Goal: Task Accomplishment & Management: Use online tool/utility

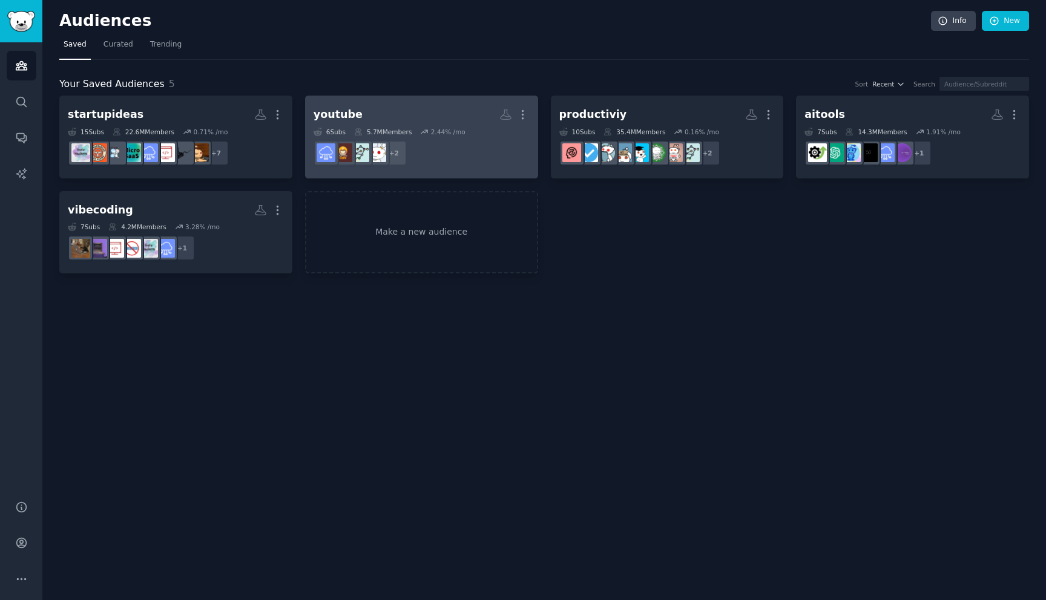
click at [465, 145] on dd "+ 2" at bounding box center [421, 153] width 216 height 34
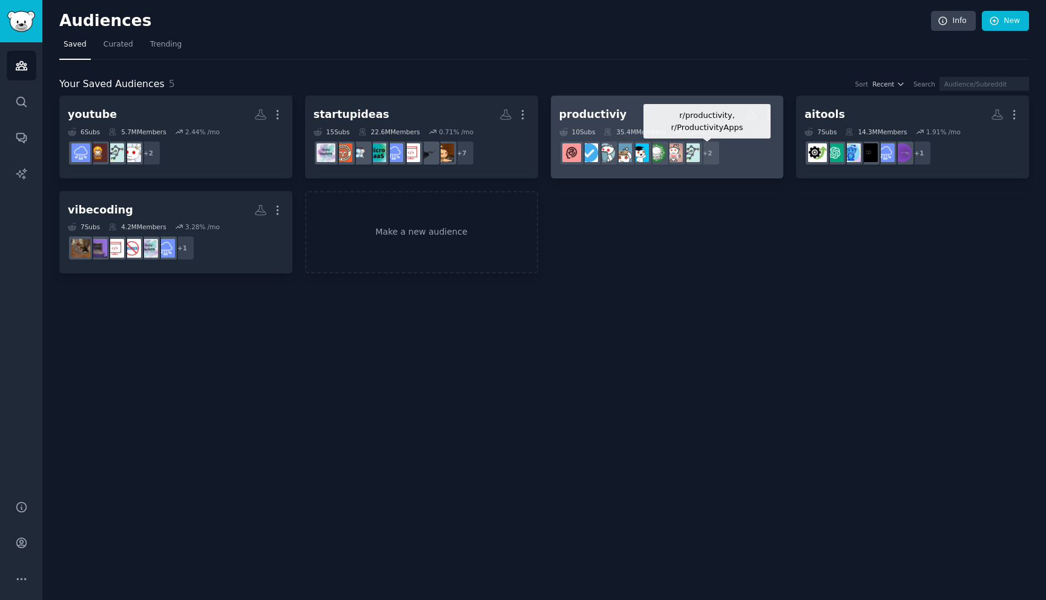
click at [707, 162] on div "+ 2" at bounding box center [707, 152] width 25 height 25
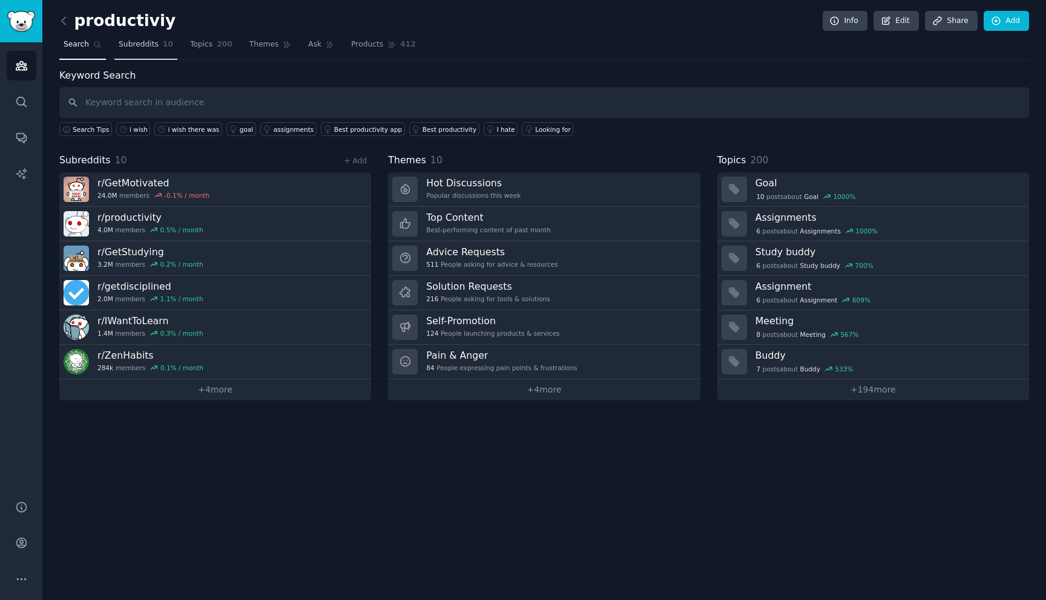
click at [150, 49] on span "Subreddits" at bounding box center [139, 44] width 40 height 11
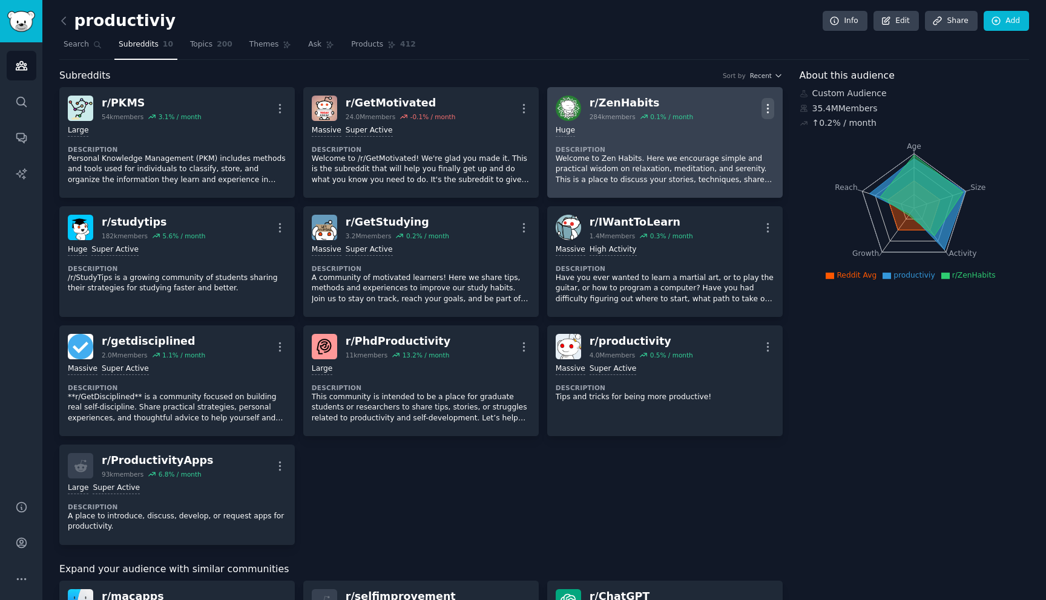
click at [762, 105] on icon "button" at bounding box center [767, 108] width 13 height 13
click at [727, 159] on p "Delete" at bounding box center [720, 155] width 28 height 13
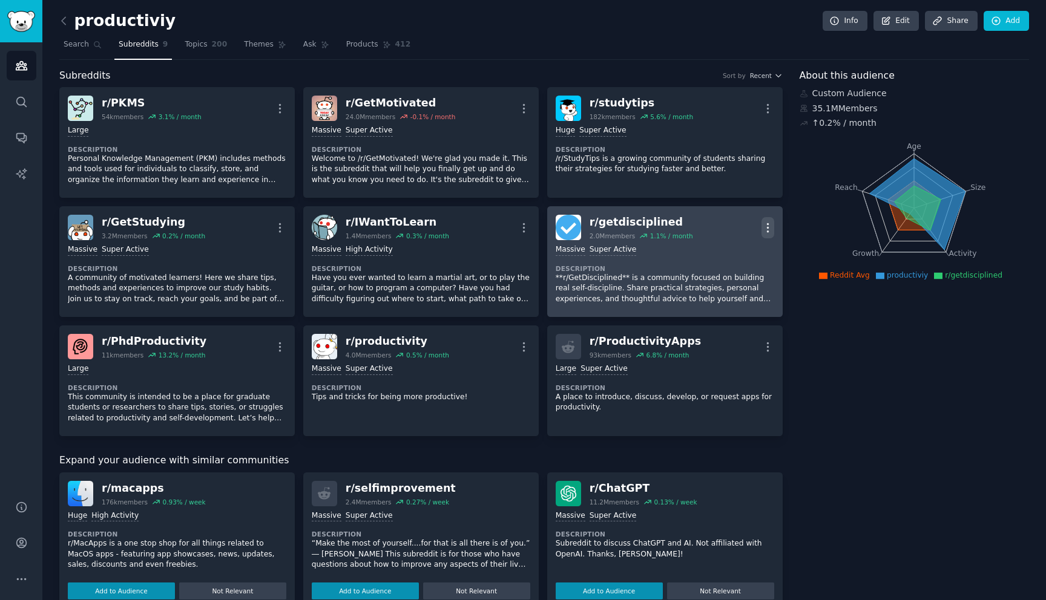
click at [763, 228] on icon "button" at bounding box center [767, 227] width 13 height 13
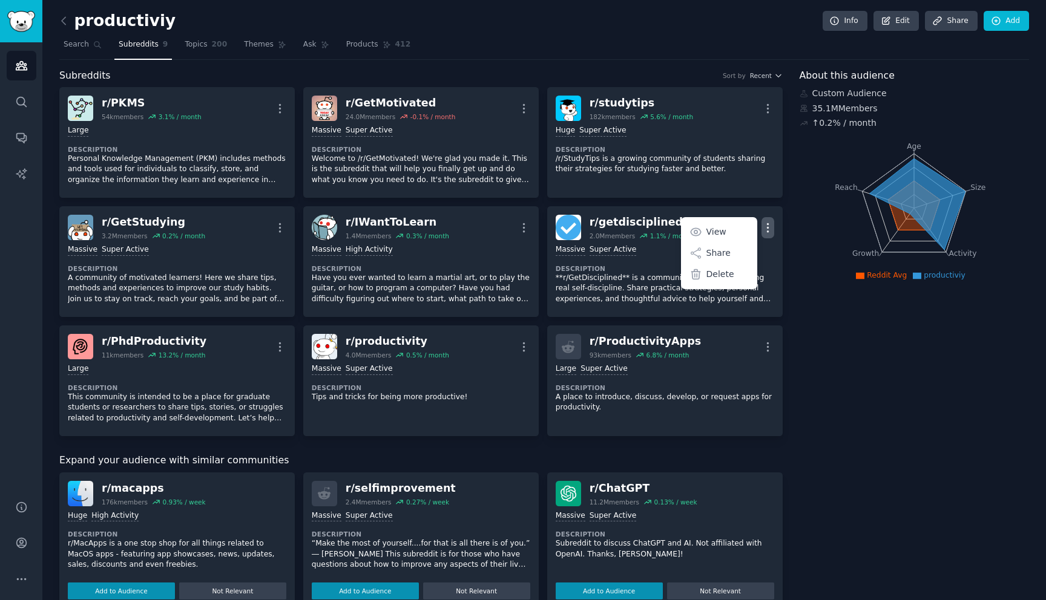
click at [666, 36] on nav "Search Subreddits 9 Topics 200 Themes Ask Products 412" at bounding box center [543, 47] width 969 height 25
click at [1011, 17] on link "Add" at bounding box center [1005, 21] width 45 height 21
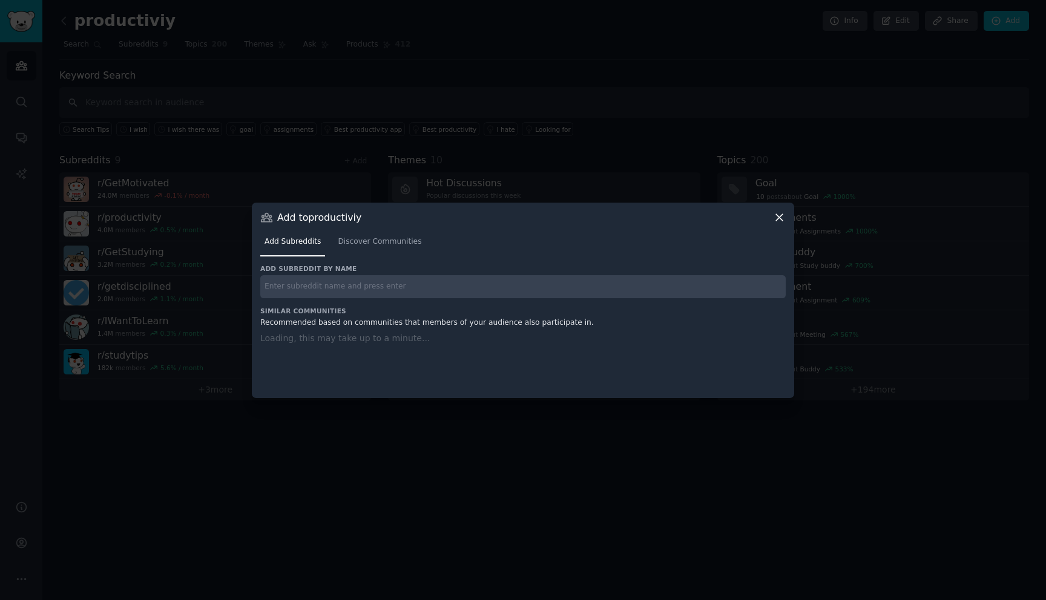
click at [537, 272] on h3 "Add subreddit by name" at bounding box center [522, 268] width 525 height 8
click at [536, 279] on input "text" at bounding box center [522, 287] width 525 height 24
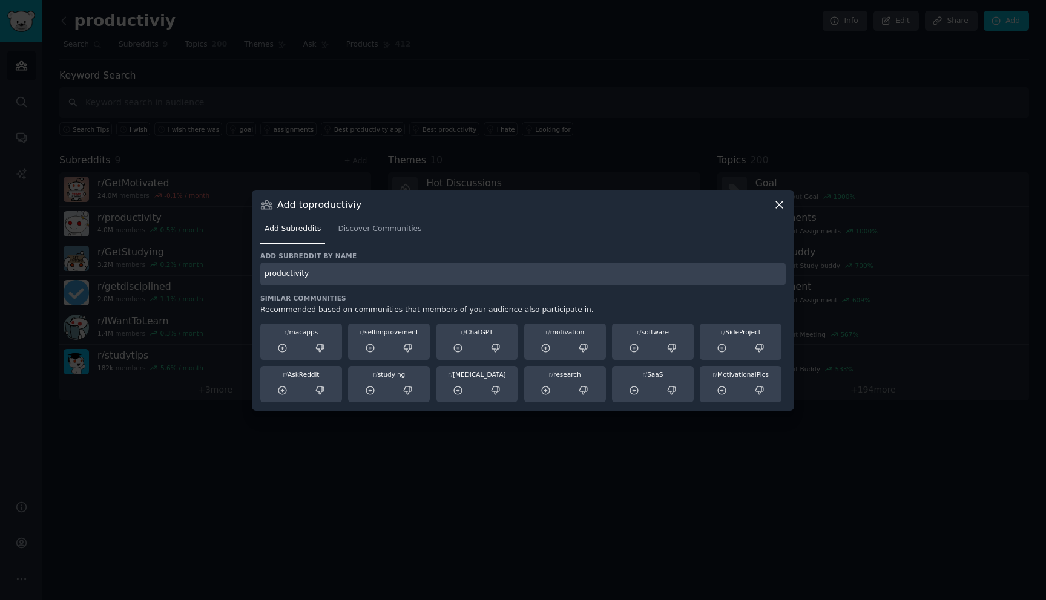
type input "productivity"
click at [320, 277] on div "productivity" at bounding box center [522, 275] width 525 height 24
click at [782, 208] on icon at bounding box center [779, 204] width 7 height 7
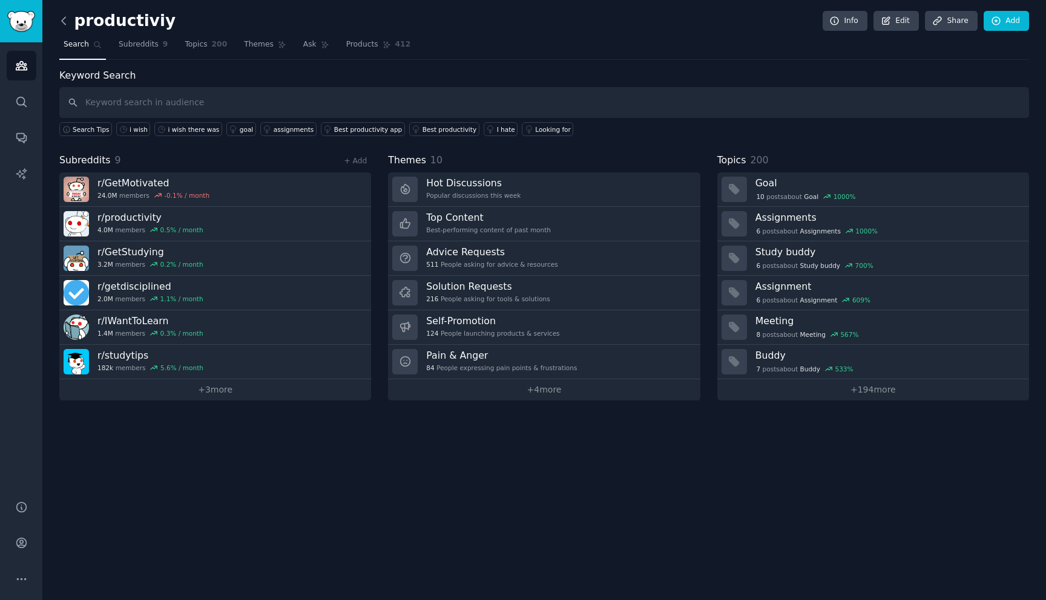
click at [65, 19] on icon at bounding box center [63, 21] width 13 height 13
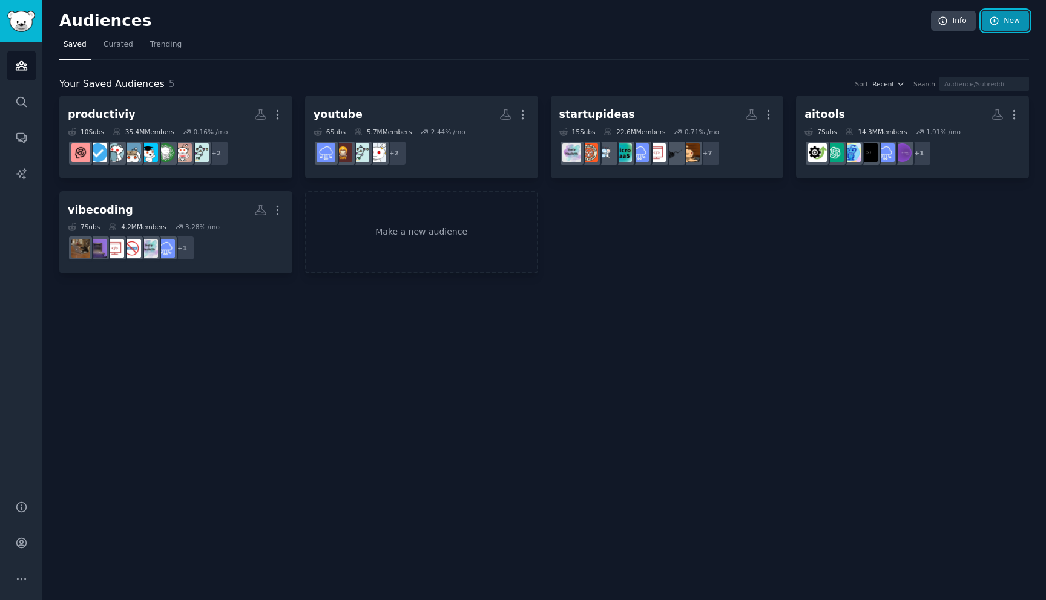
click at [1006, 16] on link "New" at bounding box center [1004, 21] width 47 height 21
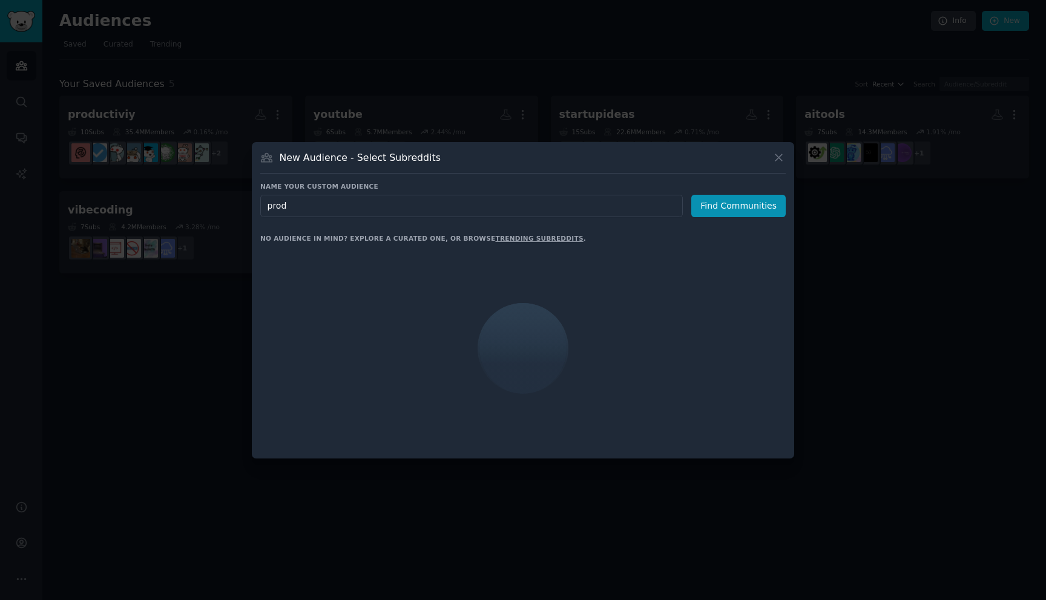
type input "produ"
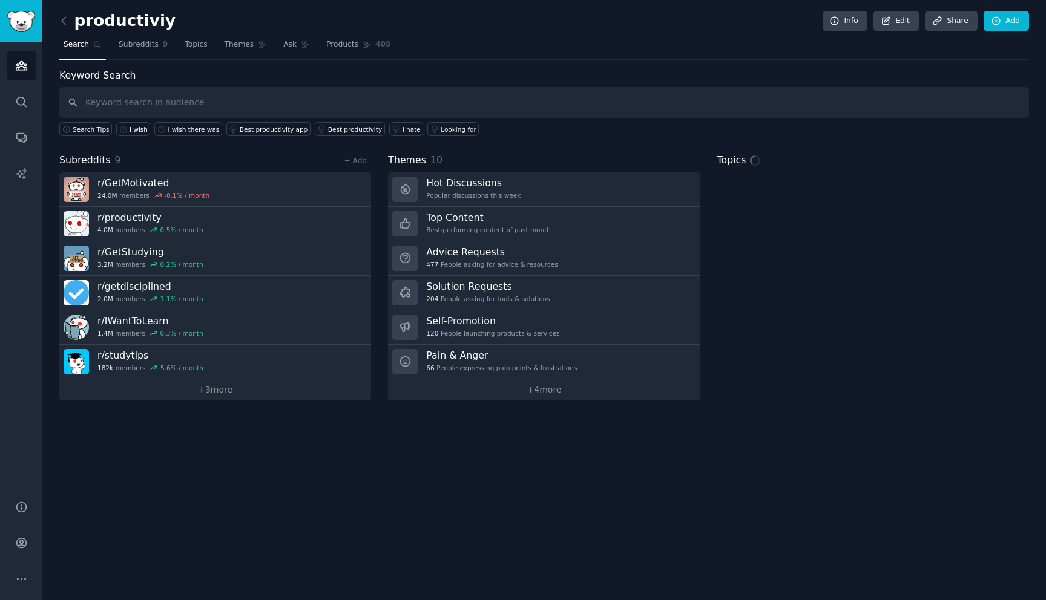
click at [56, 20] on div "productiviy Info Edit Share Add Search Subreddits 9 Topics Themes Ask Products …" at bounding box center [543, 300] width 1003 height 600
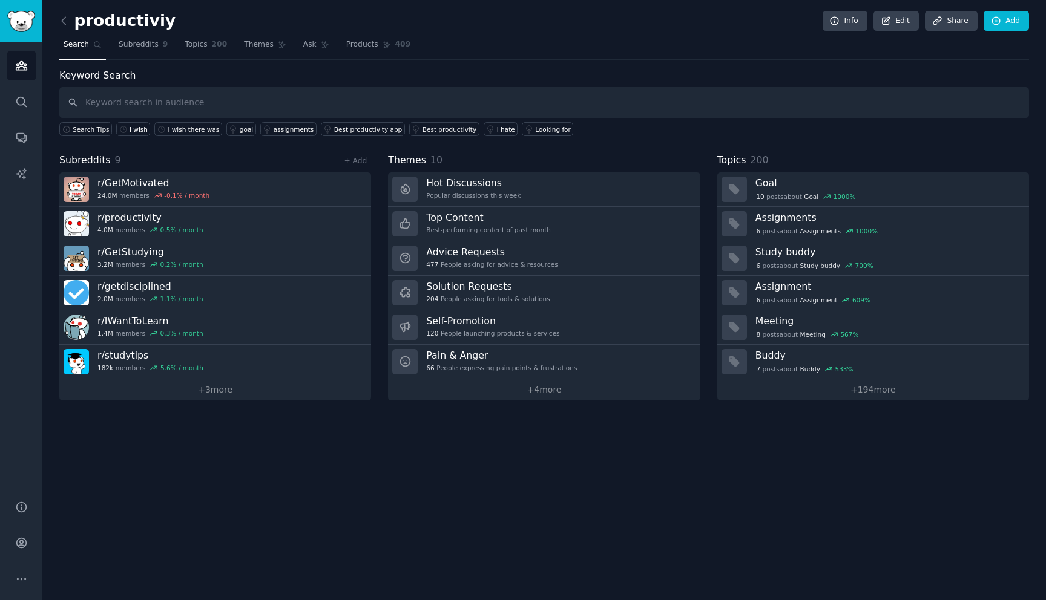
click at [70, 16] on link at bounding box center [66, 20] width 15 height 19
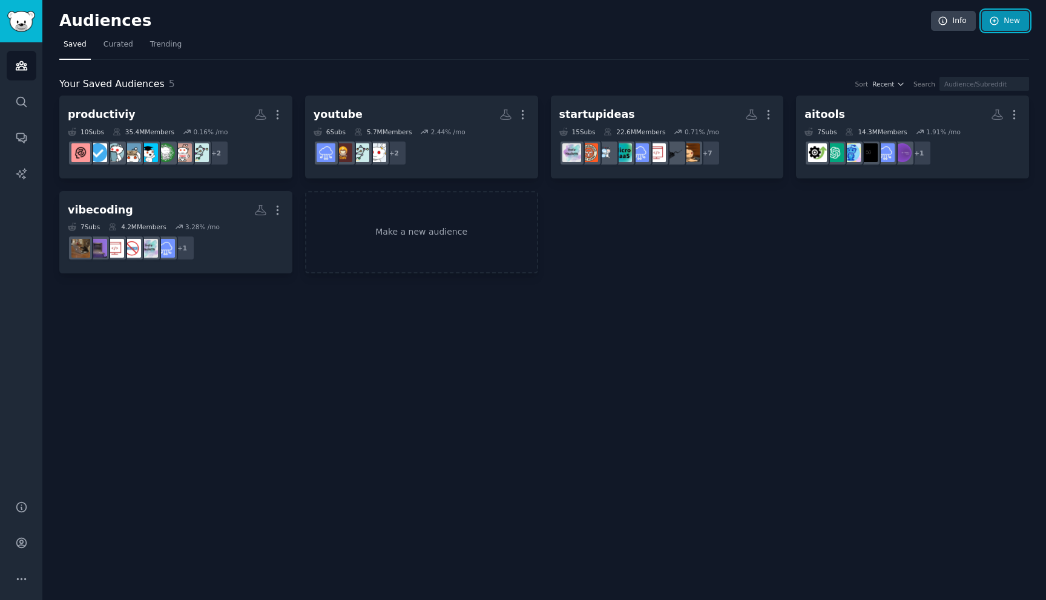
click at [986, 30] on link "New" at bounding box center [1004, 21] width 47 height 21
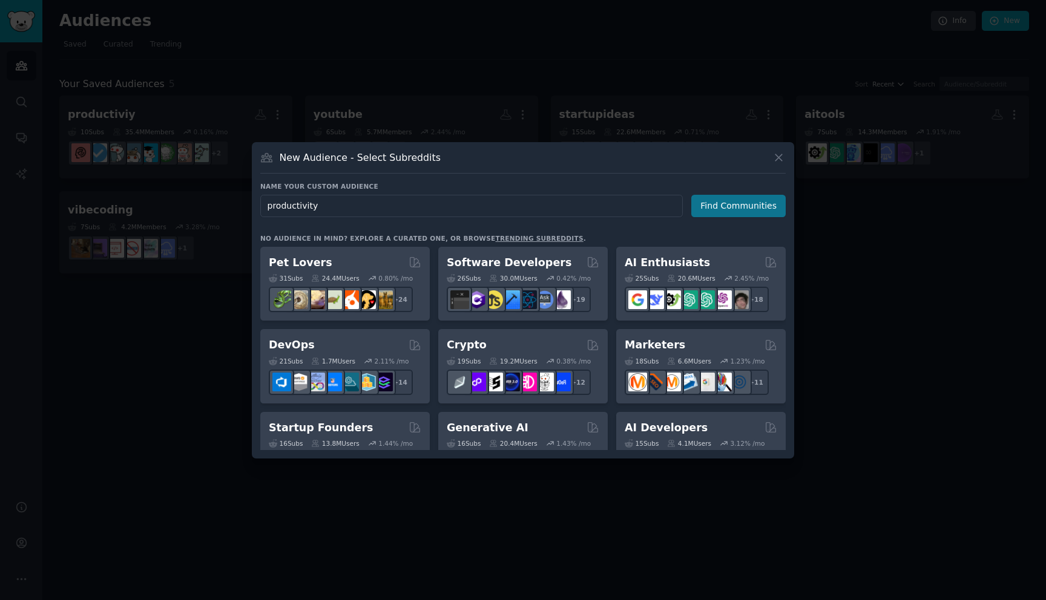
type input "productivity"
click at [733, 207] on button "Find Communities" at bounding box center [738, 206] width 94 height 22
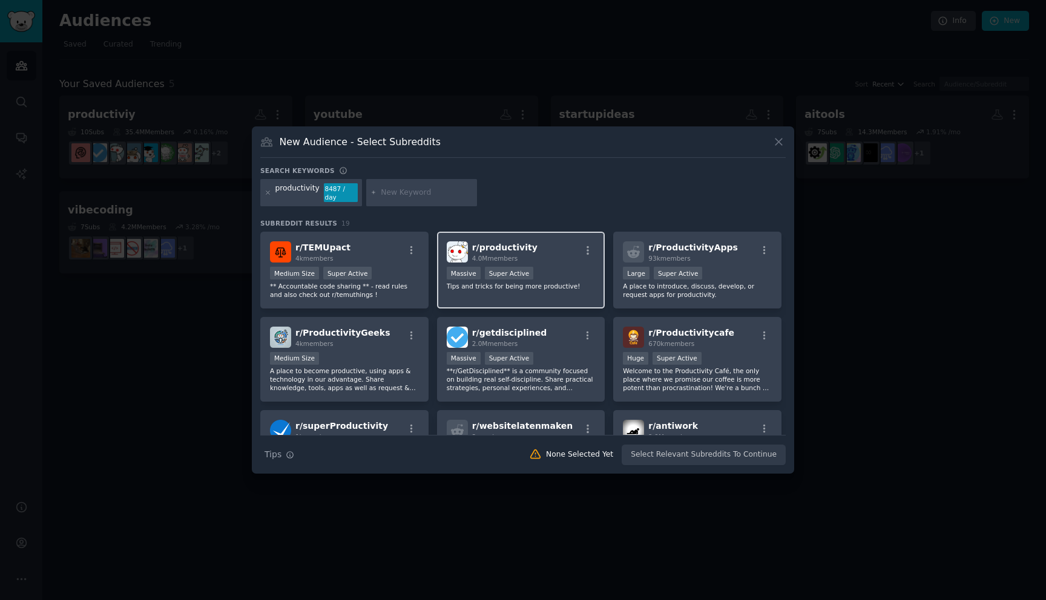
click at [526, 292] on div "r/ productivity 4.0M members Massive Super Active Tips and tricks for being mor…" at bounding box center [521, 270] width 168 height 77
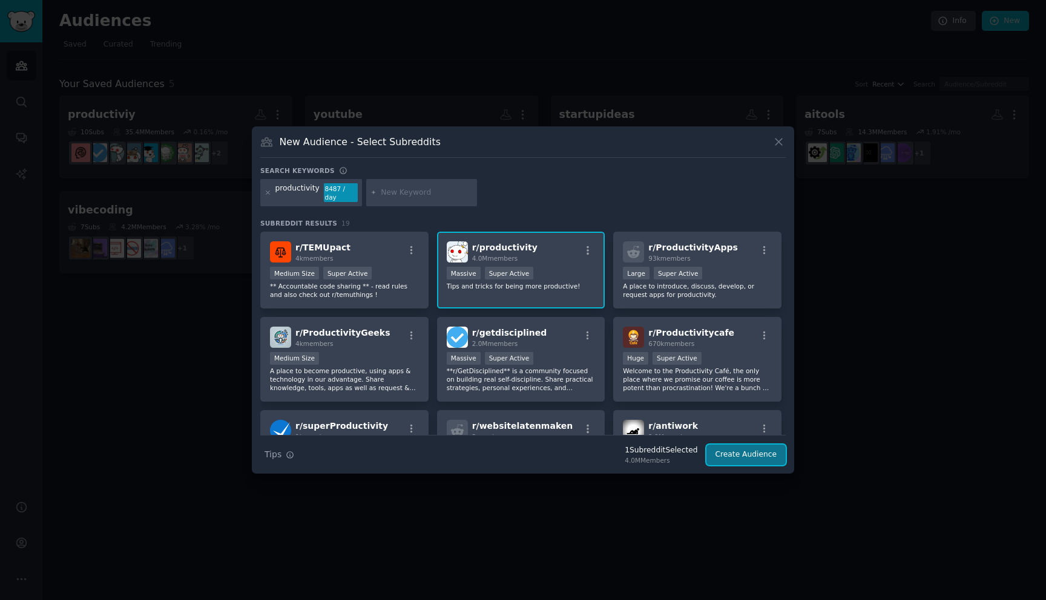
click at [732, 456] on button "Create Audience" at bounding box center [746, 455] width 80 height 21
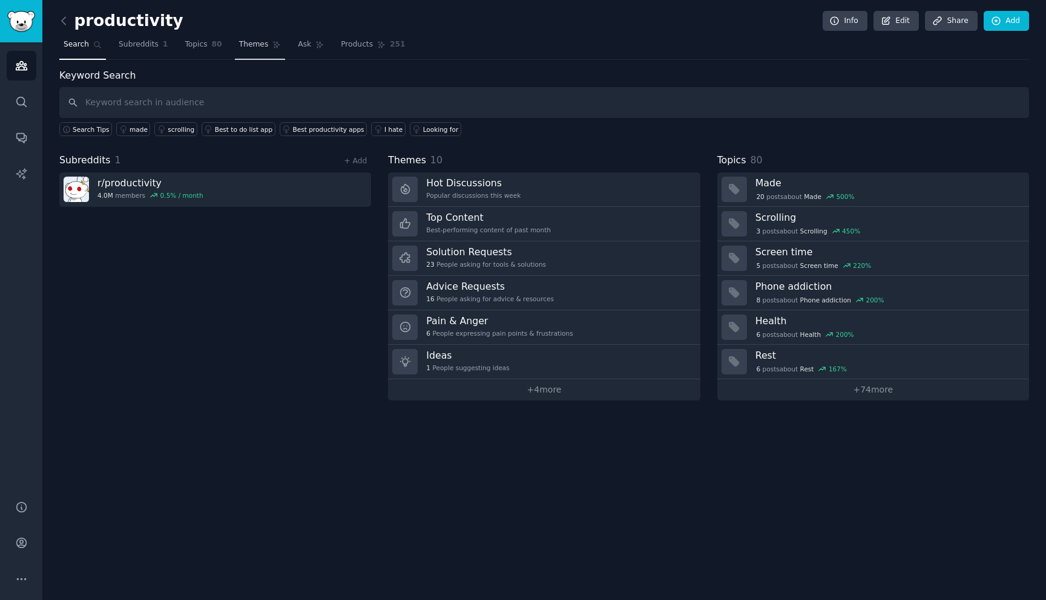
click at [253, 36] on link "Themes" at bounding box center [260, 47] width 51 height 25
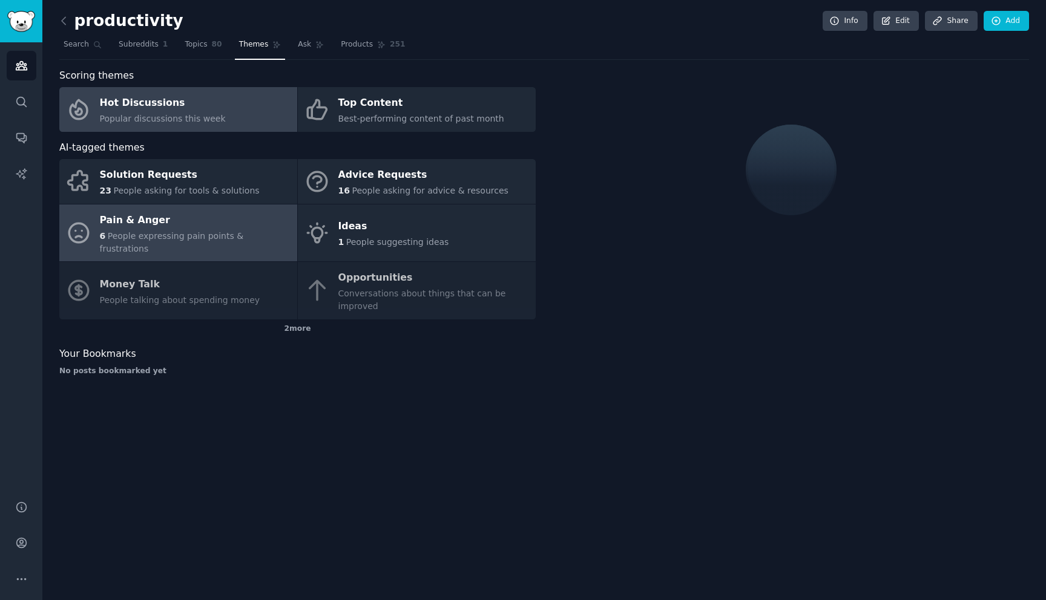
click at [211, 239] on span "People expressing pain points & frustrations" at bounding box center [172, 242] width 144 height 22
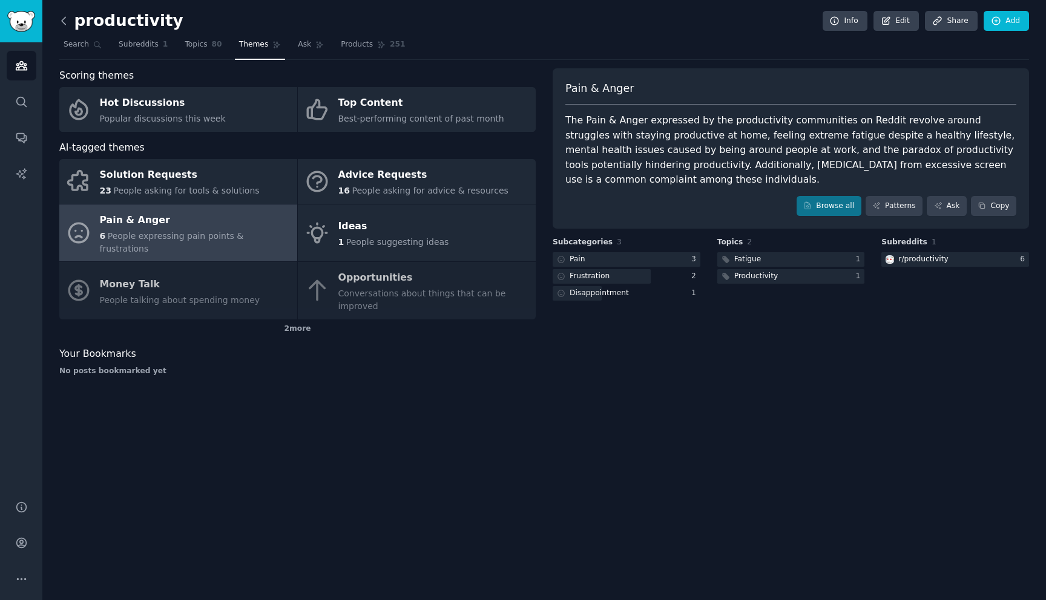
click at [65, 25] on icon at bounding box center [63, 21] width 13 height 13
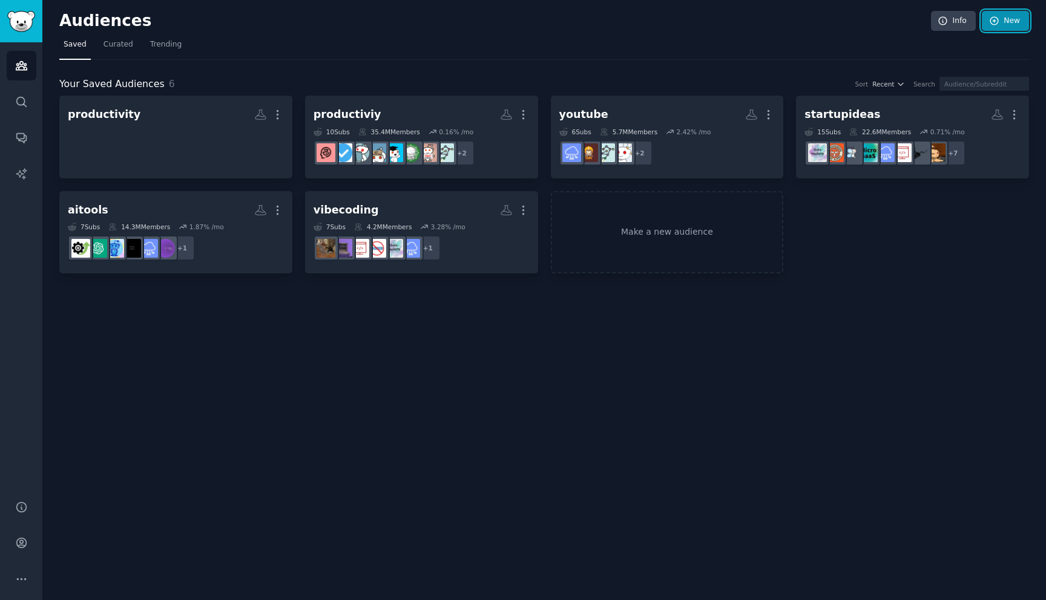
click at [1018, 19] on link "New" at bounding box center [1004, 21] width 47 height 21
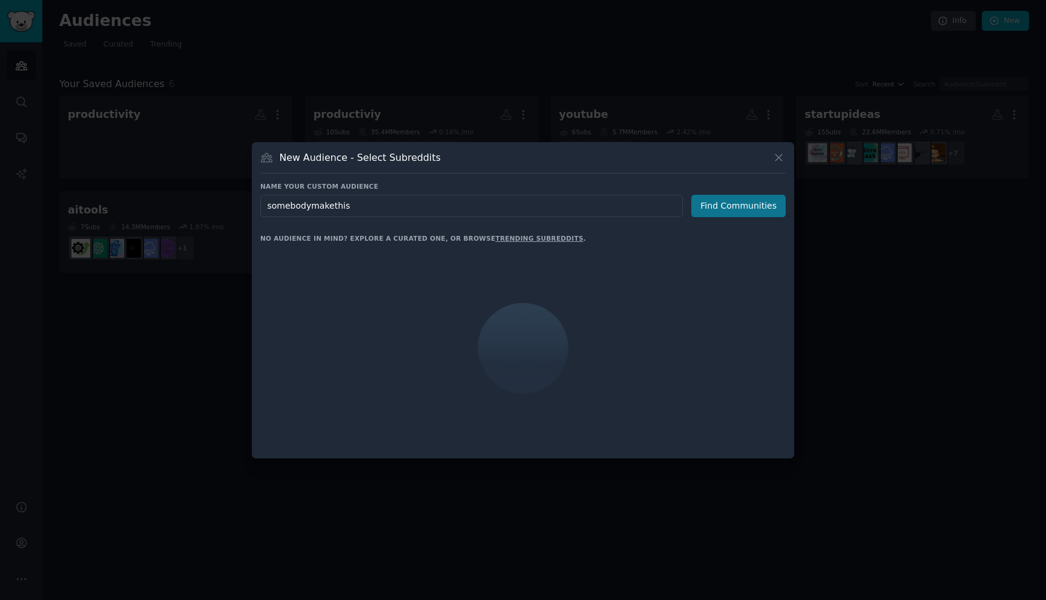
type input "somebodymakethis"
click at [775, 203] on button "Find Communities" at bounding box center [738, 206] width 94 height 22
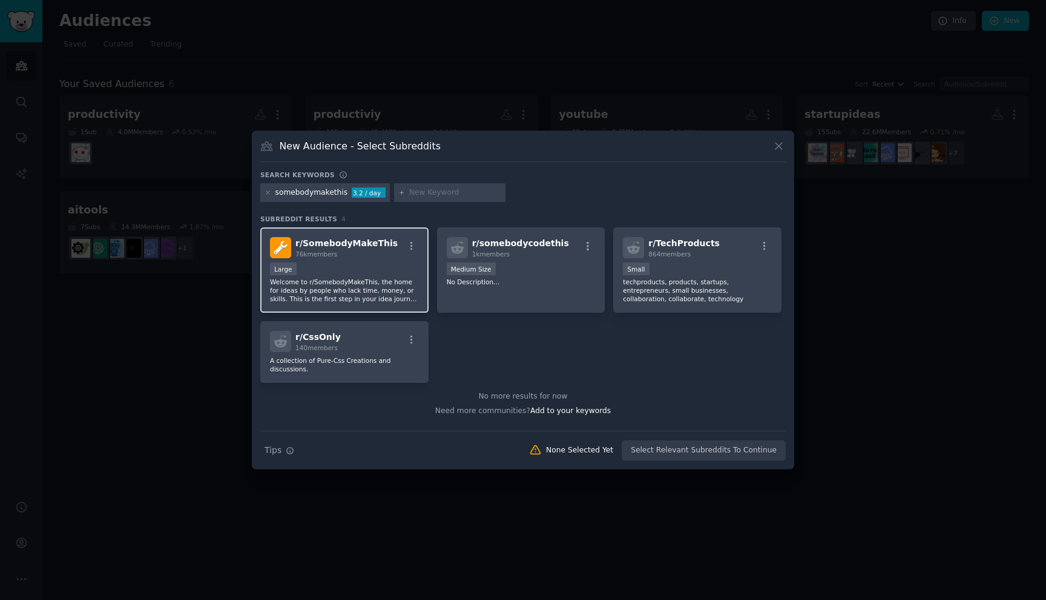
click at [375, 273] on div "Large" at bounding box center [344, 270] width 149 height 15
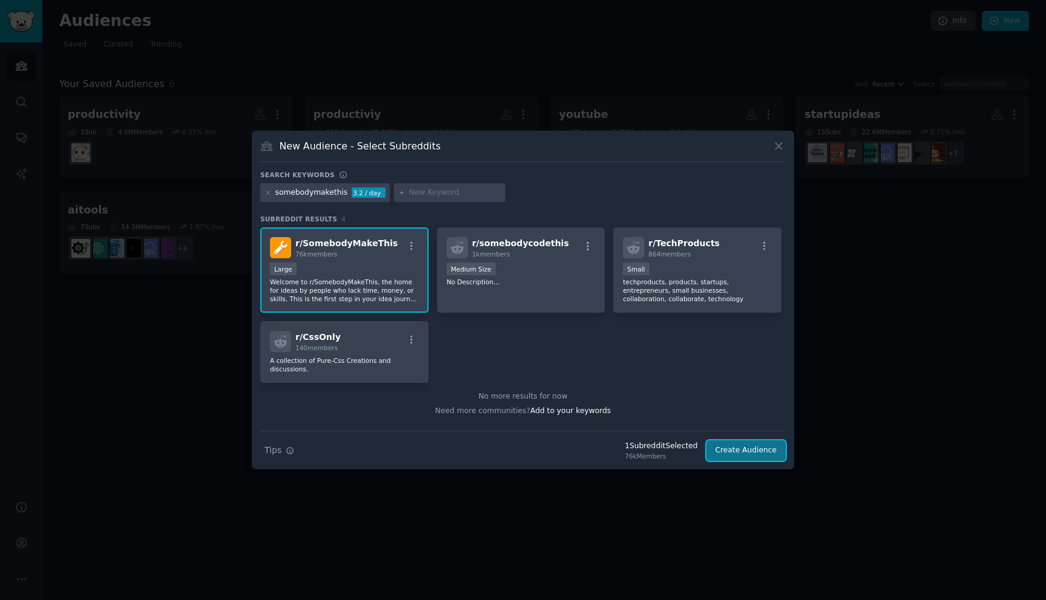
click at [747, 449] on button "Create Audience" at bounding box center [746, 451] width 80 height 21
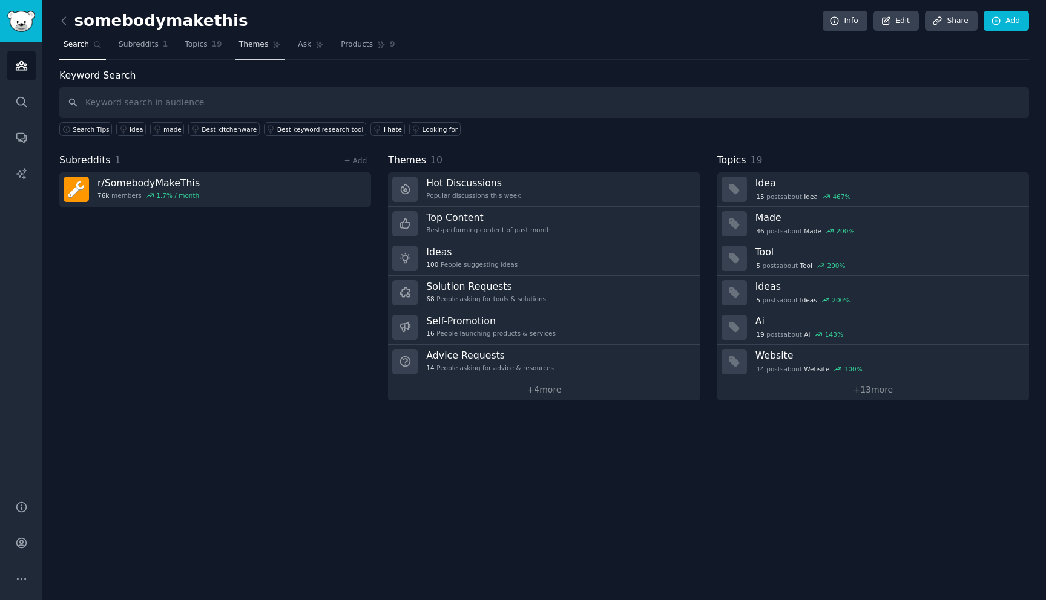
click at [266, 45] on link "Themes" at bounding box center [260, 47] width 51 height 25
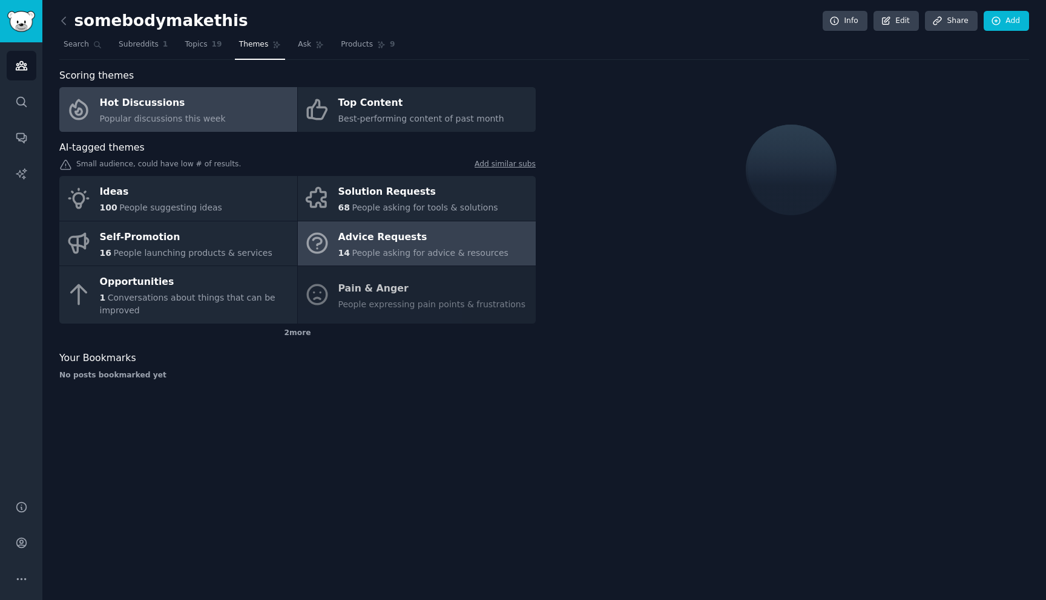
click at [358, 242] on div "Advice Requests" at bounding box center [423, 237] width 170 height 19
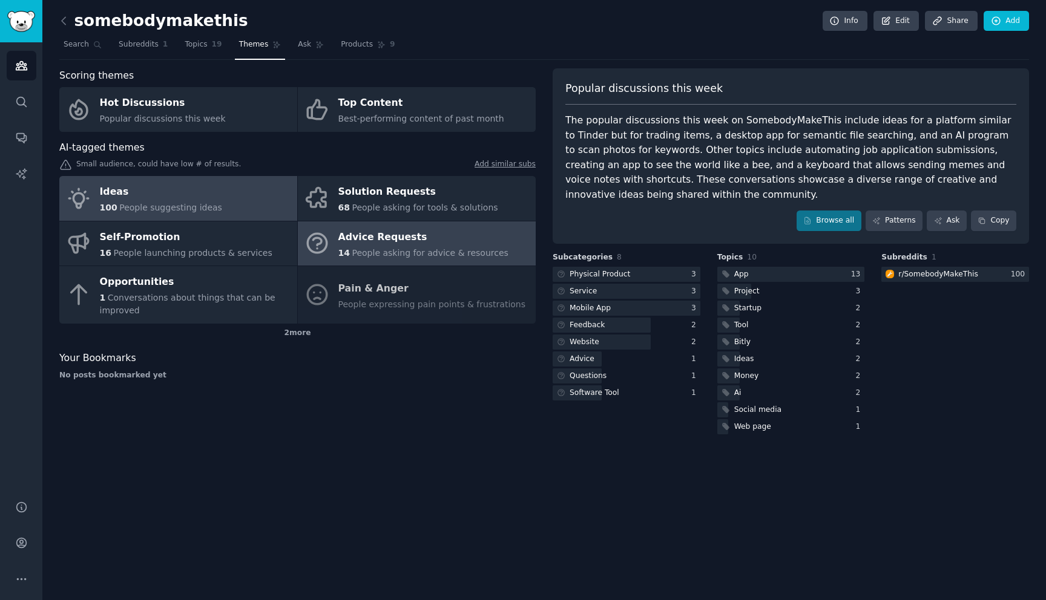
click at [198, 194] on div "Ideas" at bounding box center [161, 192] width 122 height 19
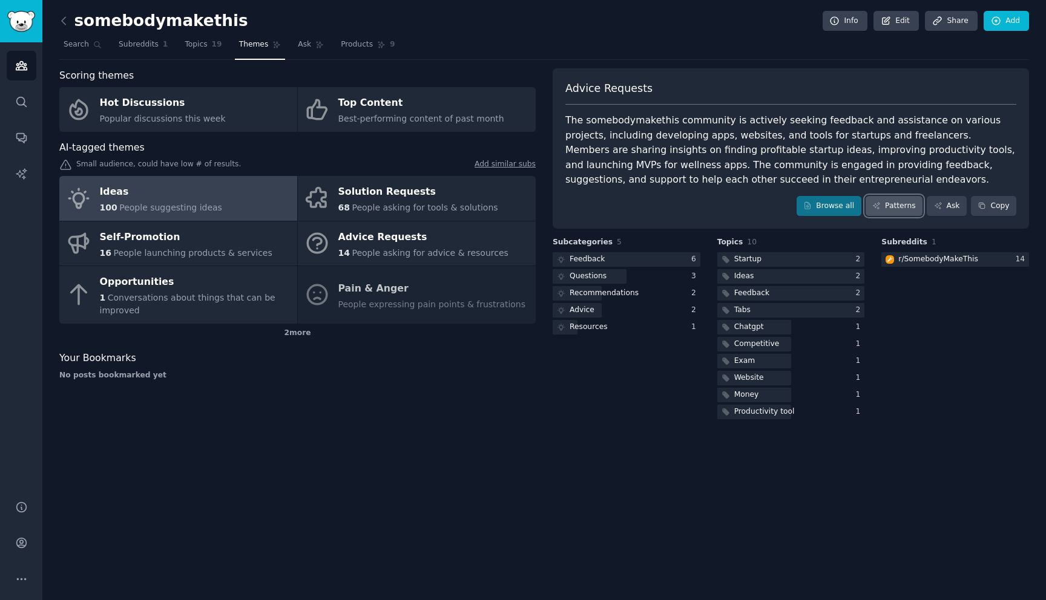
click at [896, 201] on link "Patterns" at bounding box center [893, 206] width 57 height 21
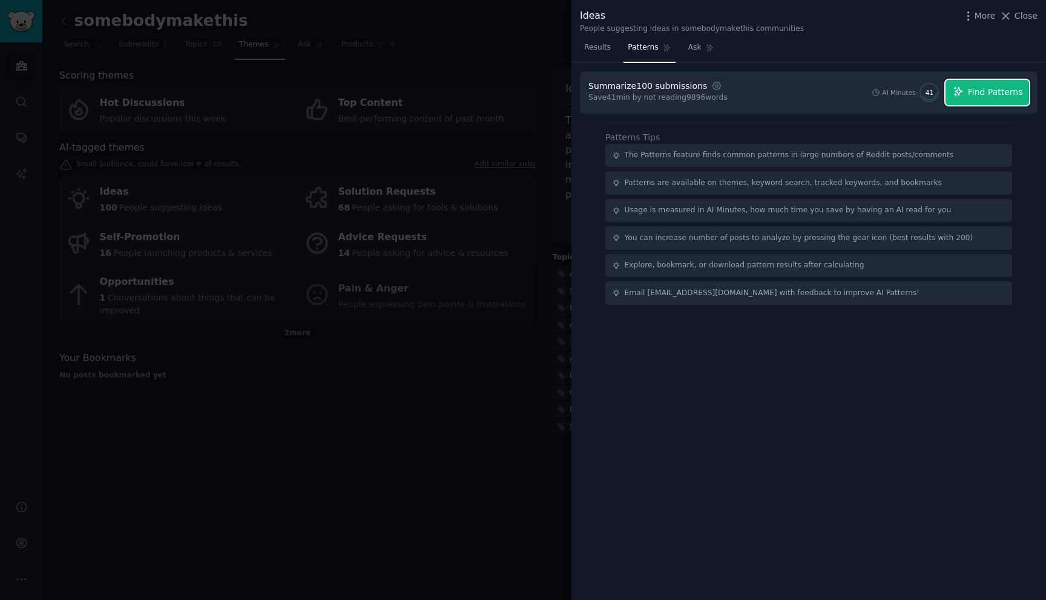
click at [970, 86] on span "Find Patterns" at bounding box center [995, 92] width 55 height 13
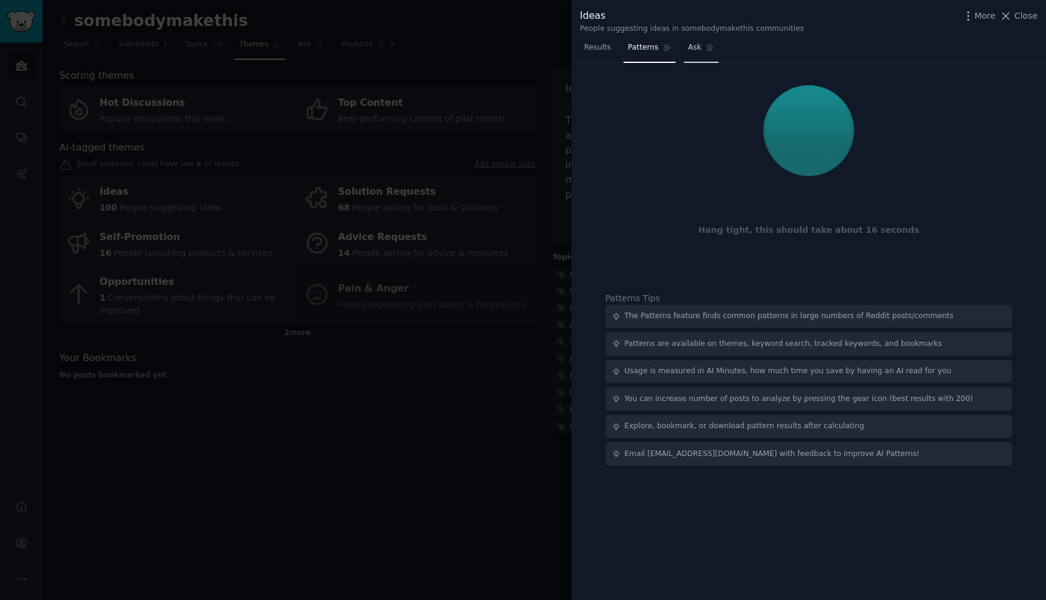
click at [692, 51] on span "Ask" at bounding box center [694, 47] width 13 height 11
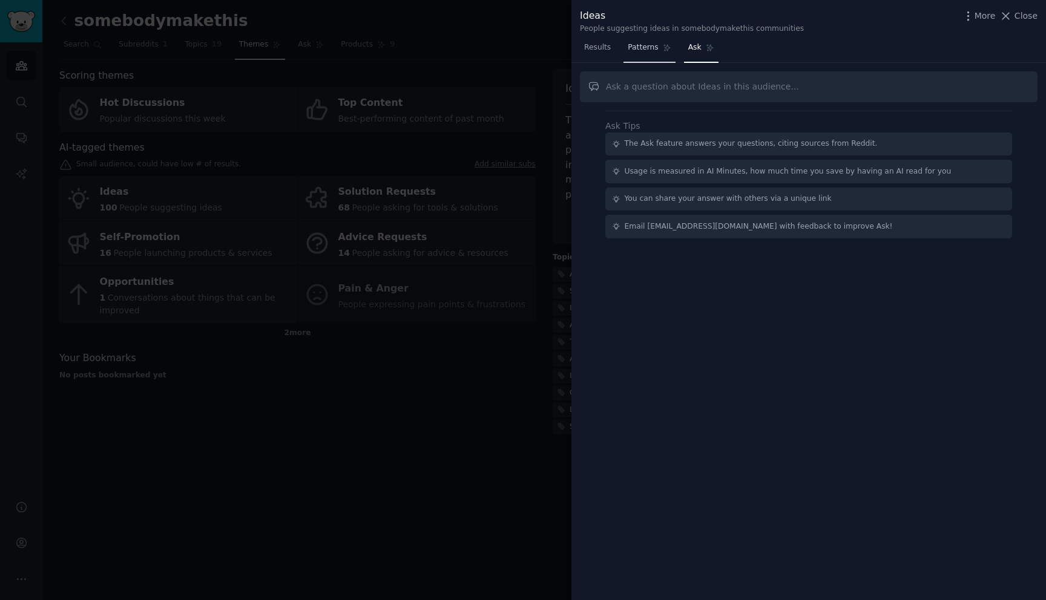
click at [630, 44] on span "Patterns" at bounding box center [642, 47] width 30 height 11
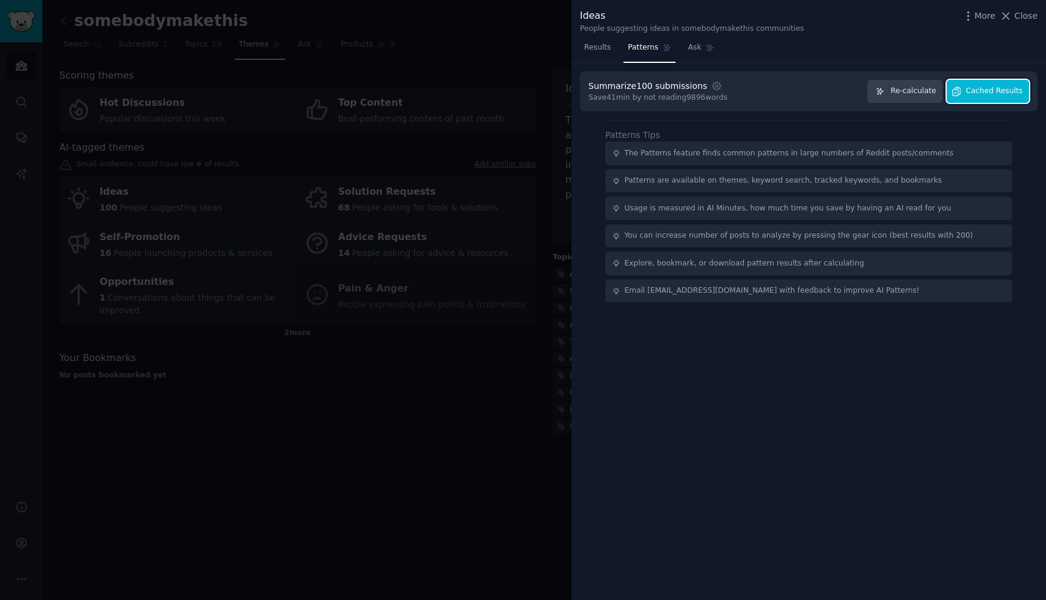
click at [966, 84] on button "Cached Results" at bounding box center [987, 92] width 82 height 24
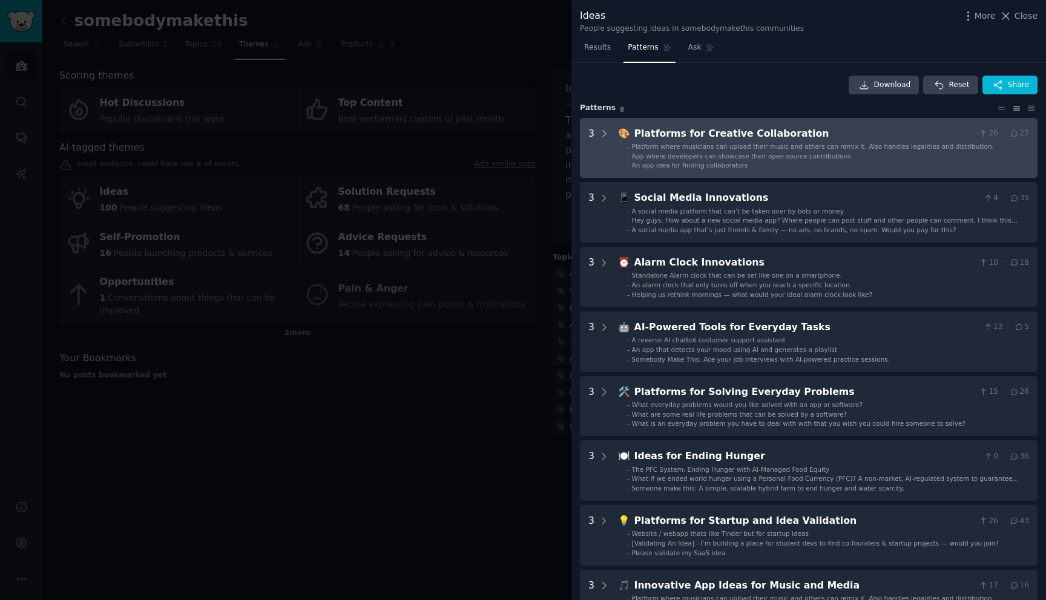
click at [715, 154] on span "App where developers can showcase their open source contributions" at bounding box center [741, 155] width 219 height 7
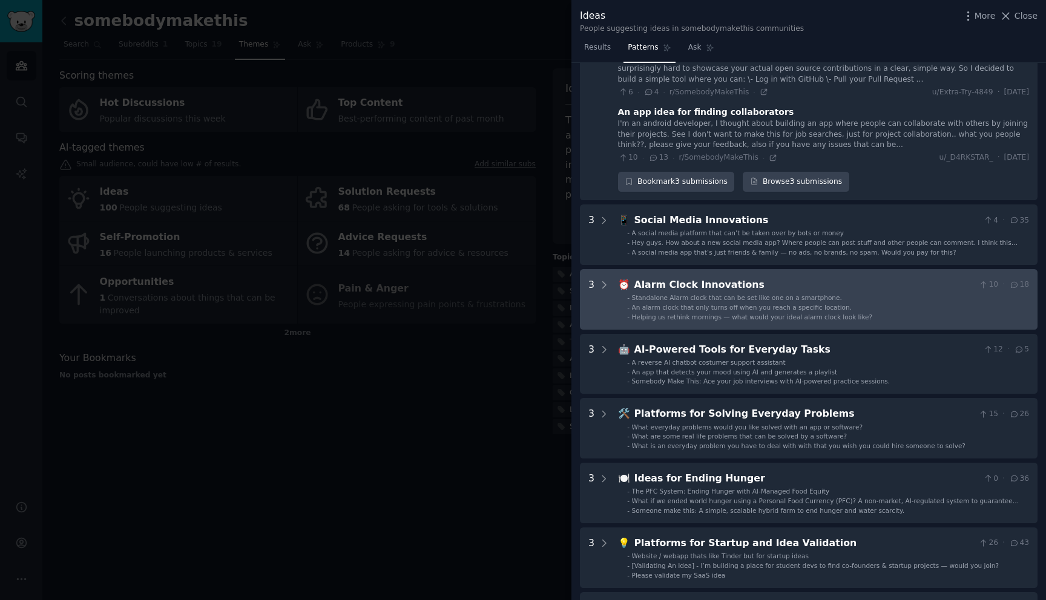
scroll to position [196, 0]
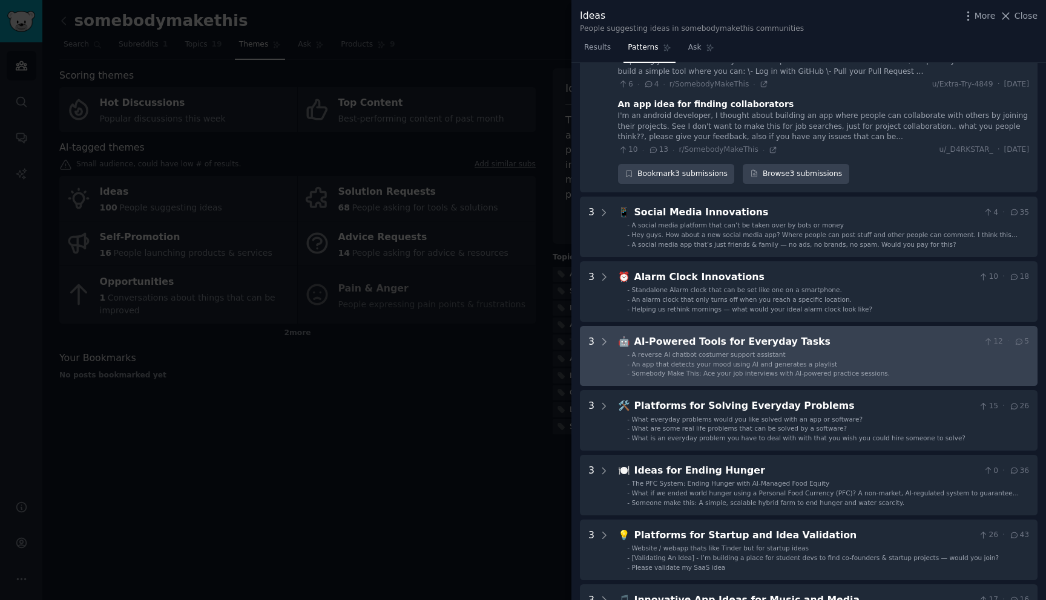
click at [783, 358] on li "- A reverse AI chatbot costumer support assistant" at bounding box center [828, 354] width 402 height 8
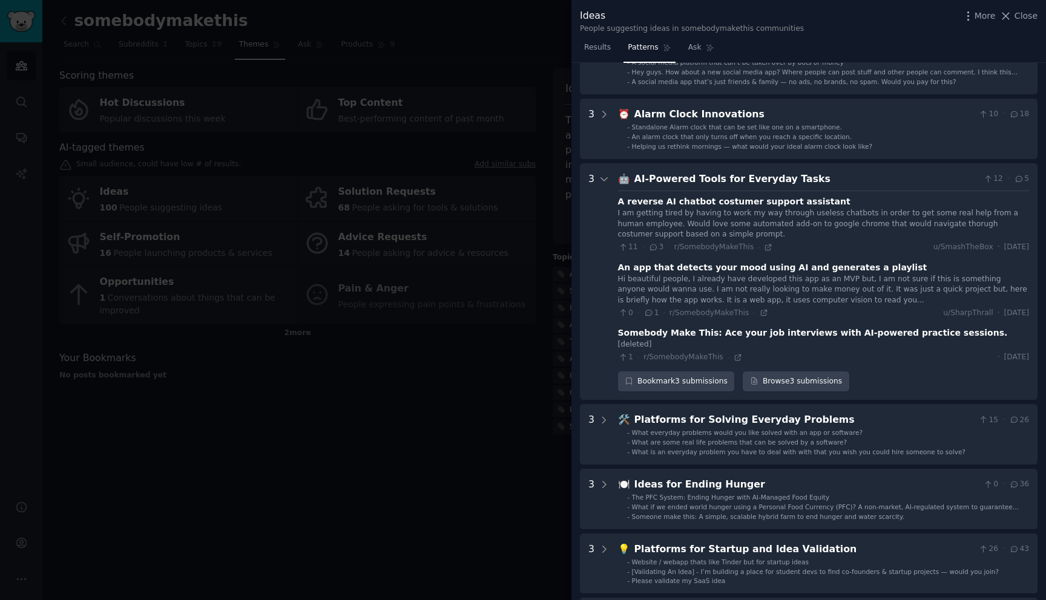
scroll to position [351, 0]
